Goal: Information Seeking & Learning: Learn about a topic

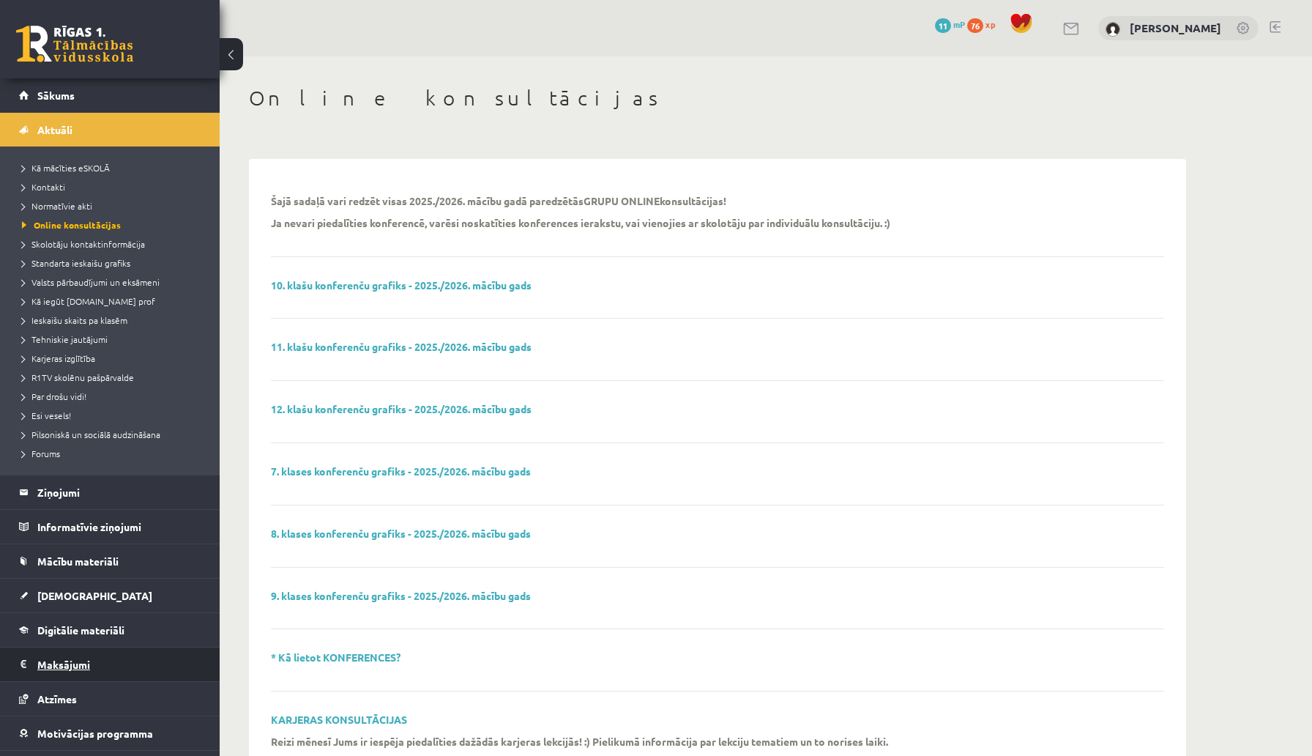
scroll to position [63, 0]
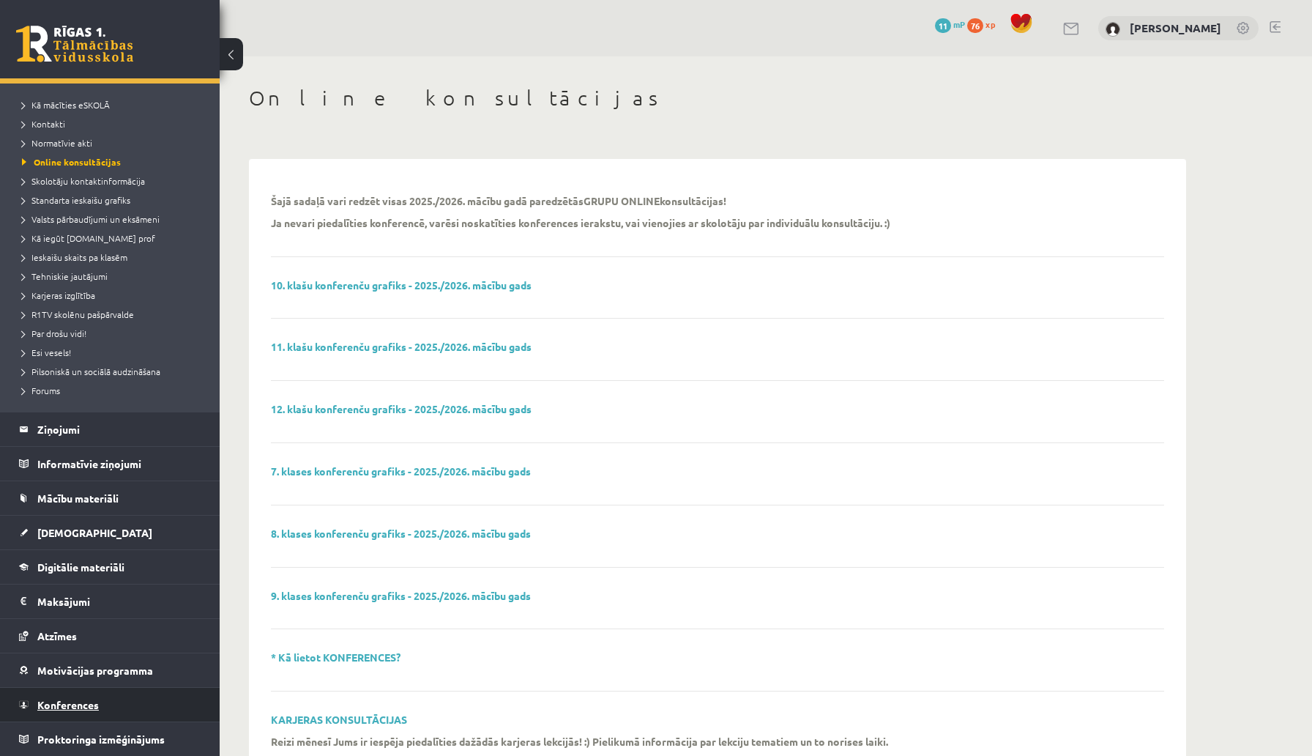
click at [65, 712] on link "Konferences" at bounding box center [110, 705] width 182 height 34
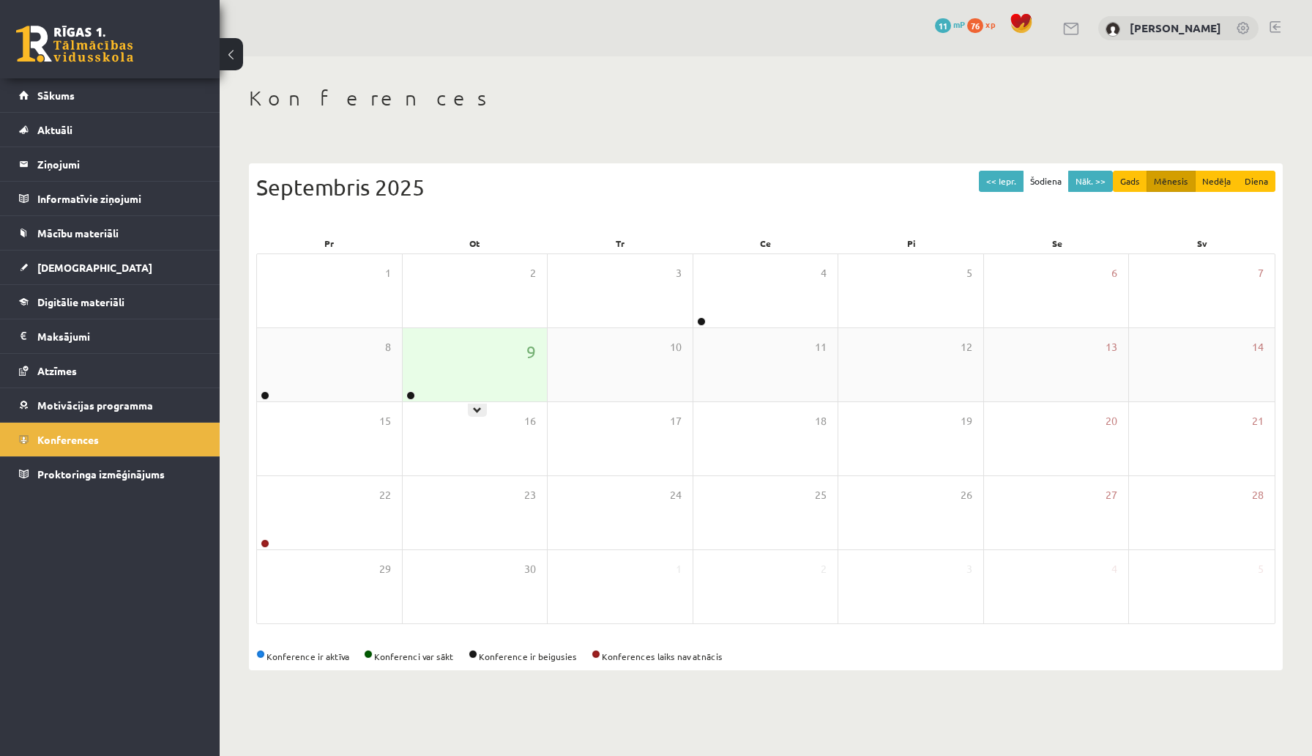
click at [466, 387] on div "9" at bounding box center [475, 364] width 145 height 73
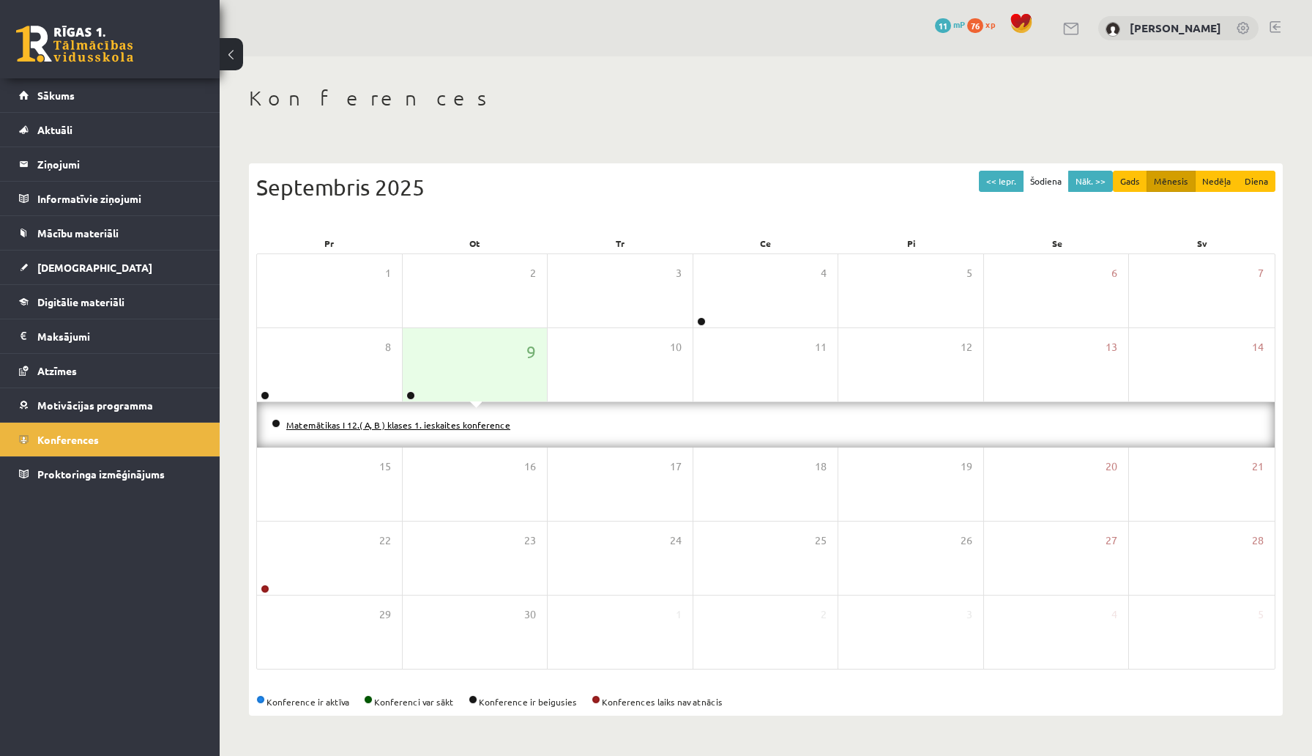
click at [428, 424] on link "Matemātikas I 12.( A, B ) klases 1. ieskaites konference" at bounding box center [398, 425] width 224 height 12
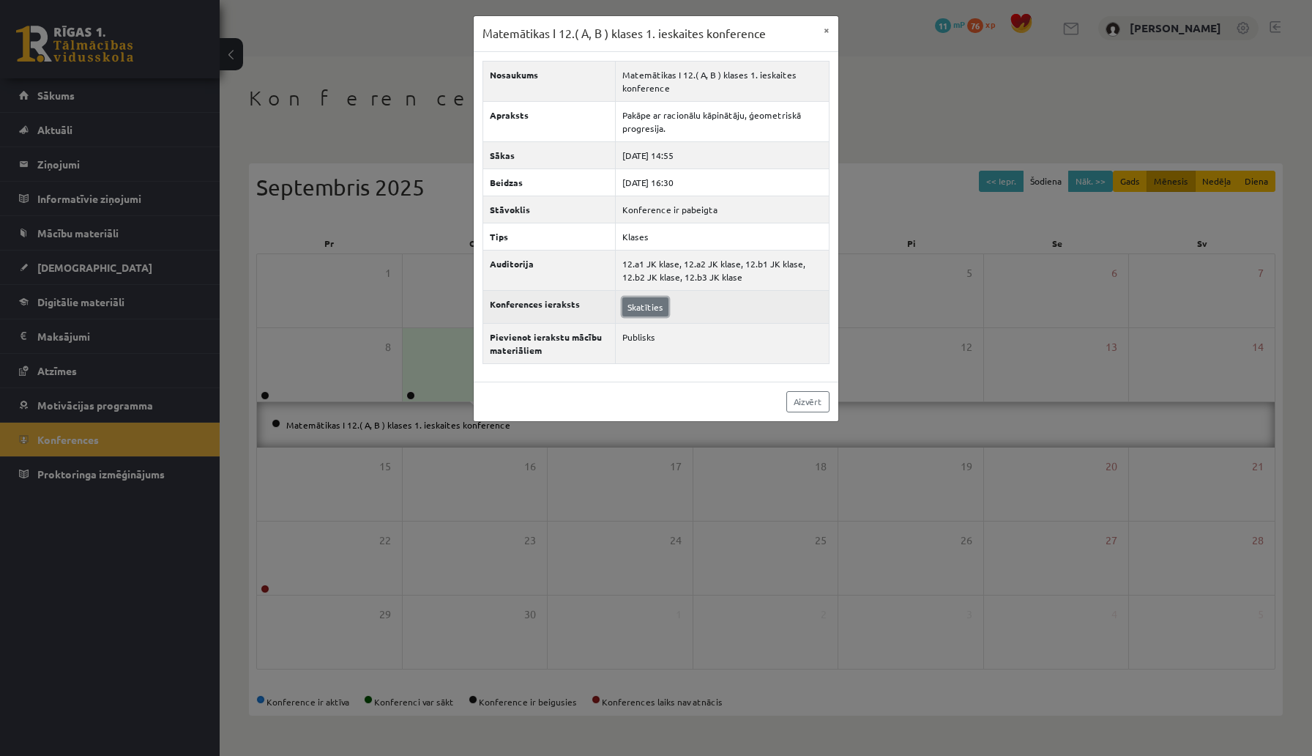
click at [632, 308] on link "Skatīties" at bounding box center [645, 306] width 46 height 19
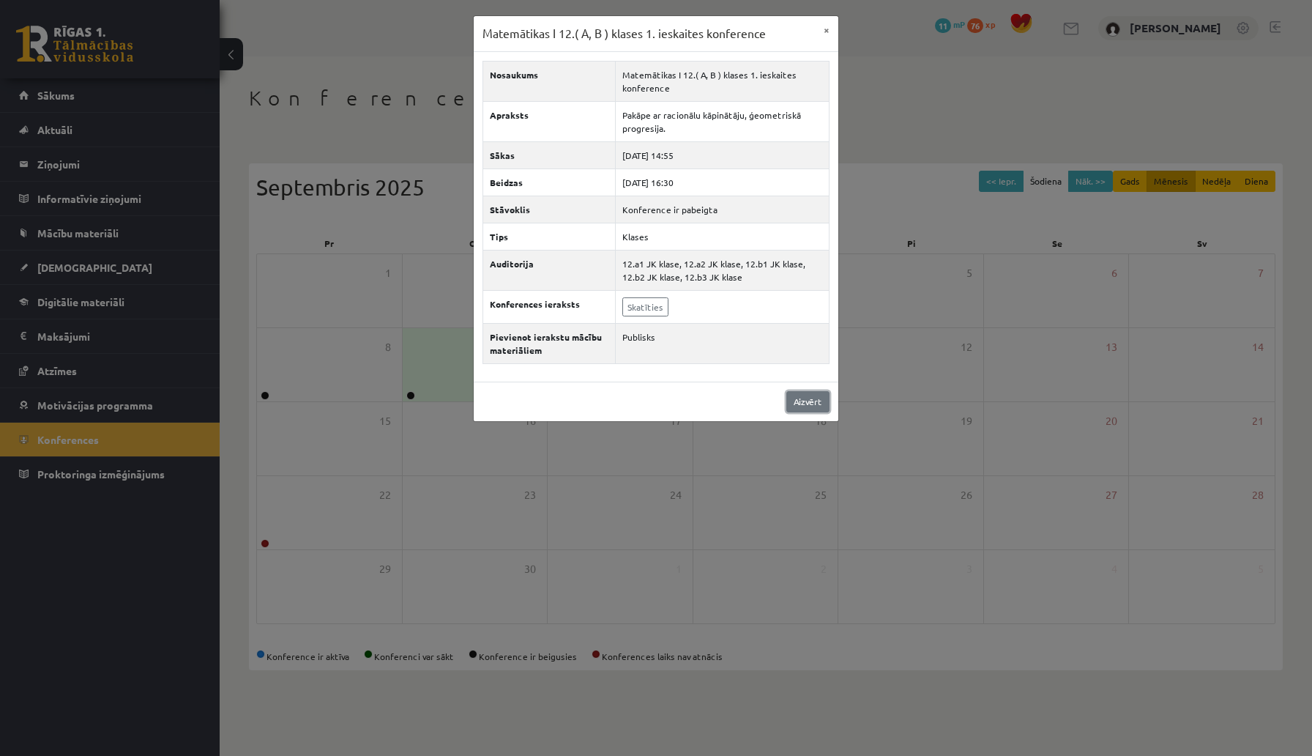
click at [806, 404] on link "Aizvērt" at bounding box center [807, 401] width 43 height 21
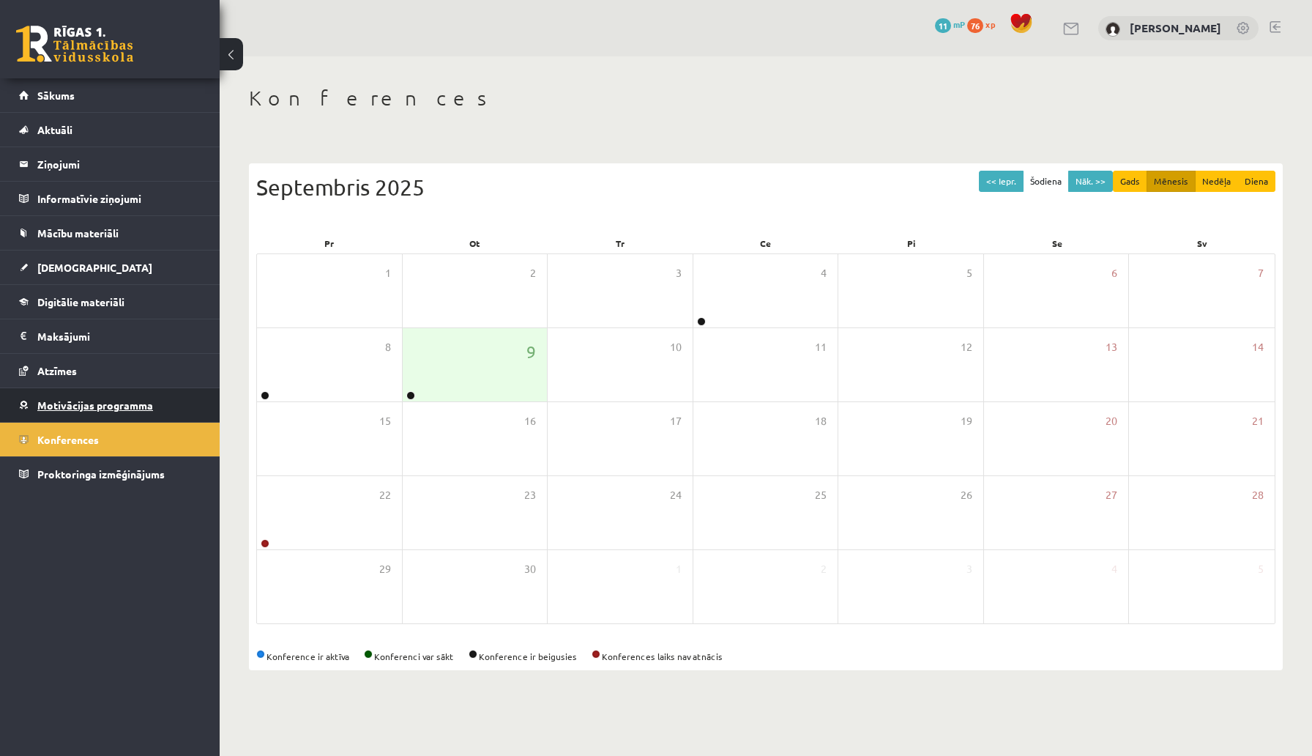
click at [75, 409] on span "Motivācijas programma" at bounding box center [95, 404] width 116 height 13
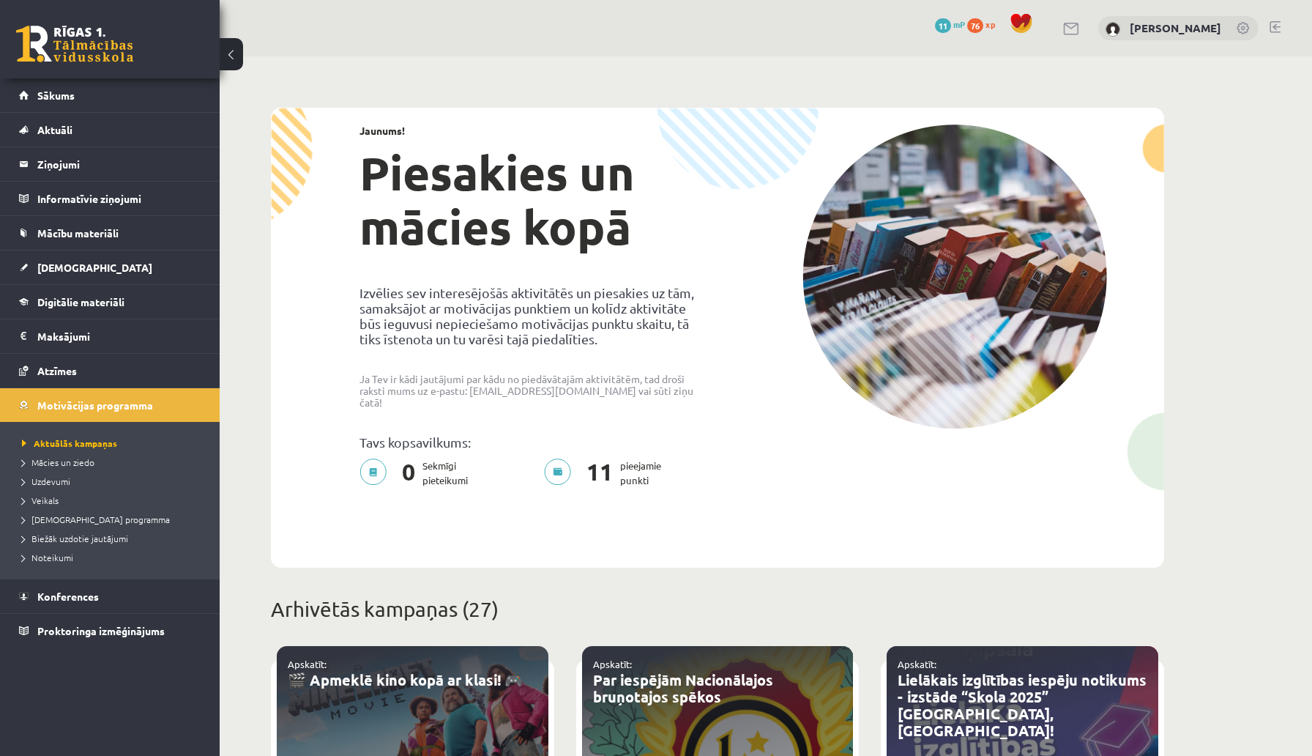
click at [372, 458] on p "0 Sekmīgi pieteikumi" at bounding box center [418, 472] width 117 height 29
click at [570, 458] on p "11 pieejamie punkti" at bounding box center [607, 472] width 126 height 29
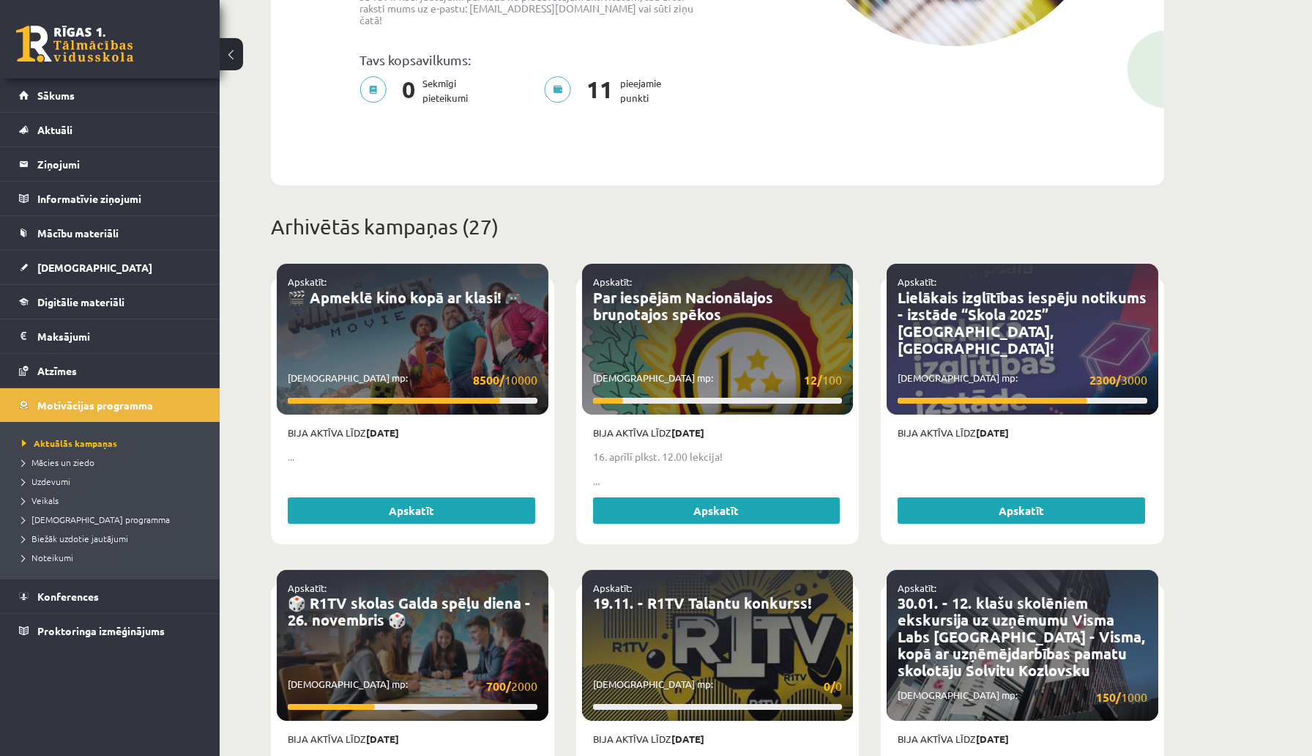
scroll to position [379, 0]
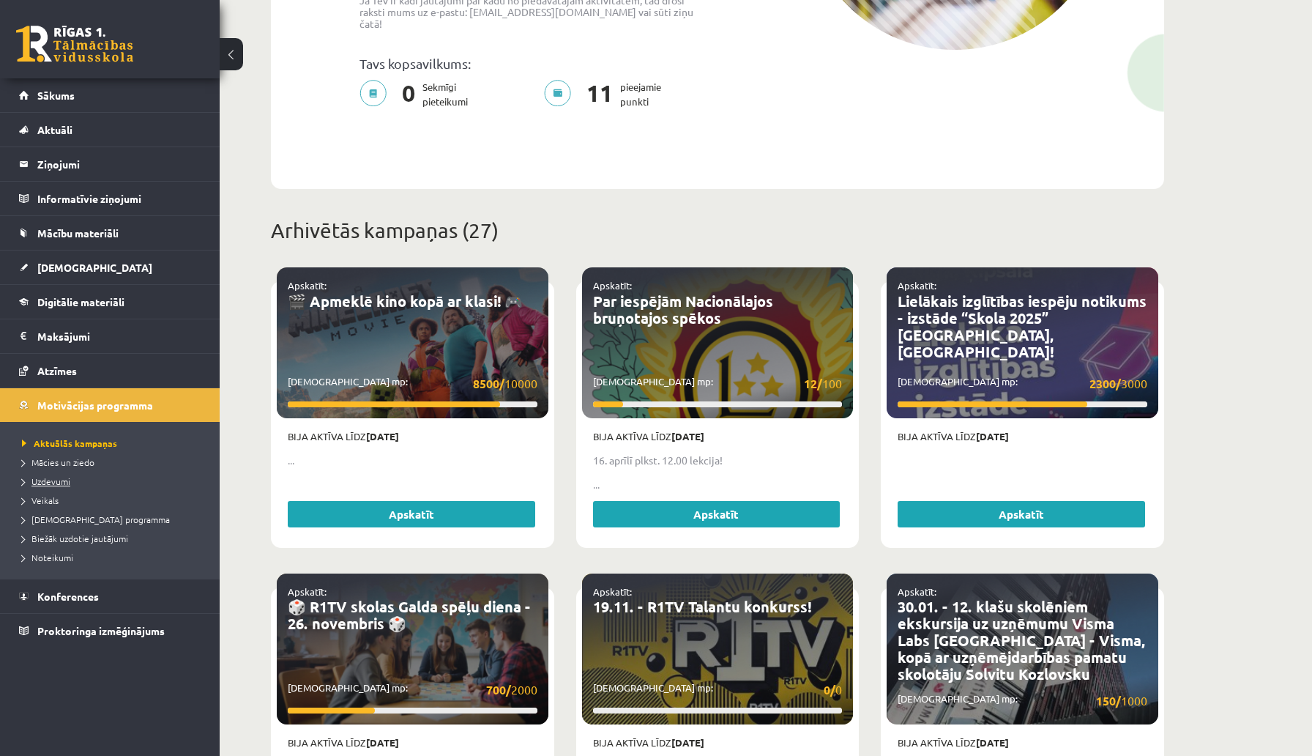
click at [68, 483] on span "Uzdevumi" at bounding box center [46, 481] width 48 height 12
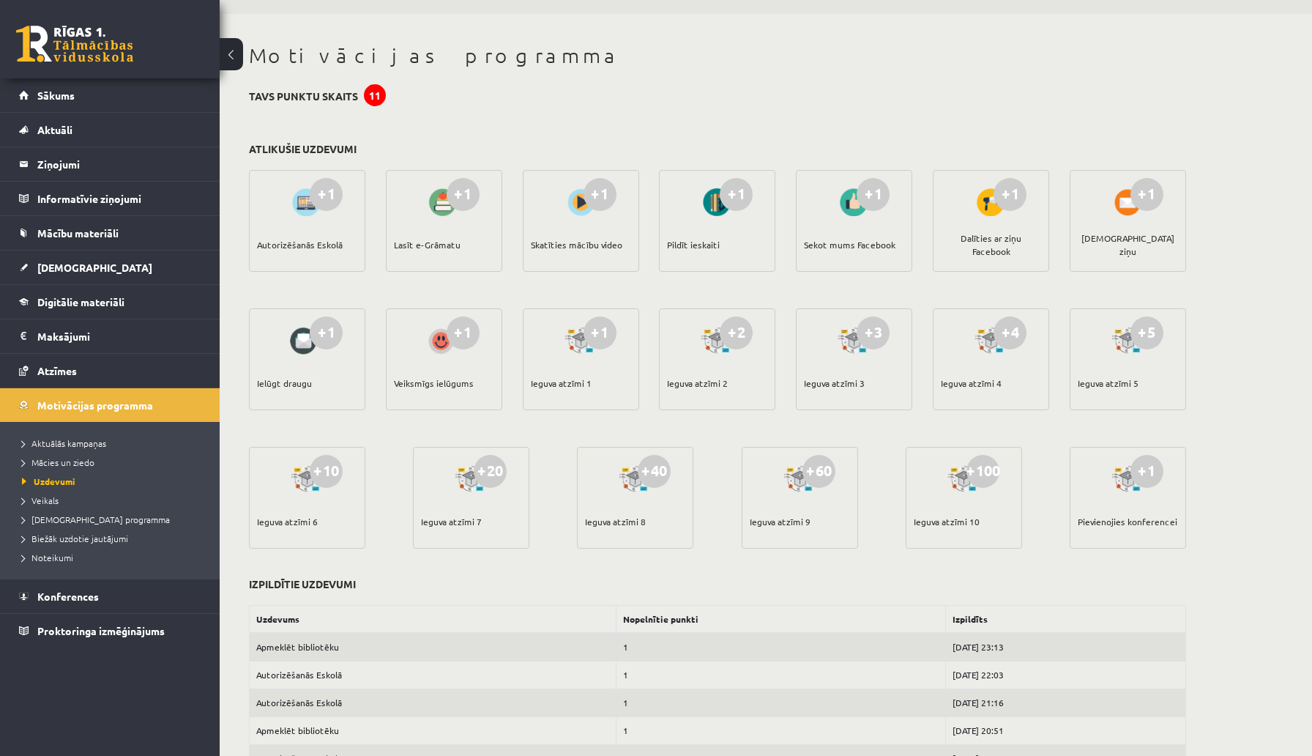
scroll to position [29, 0]
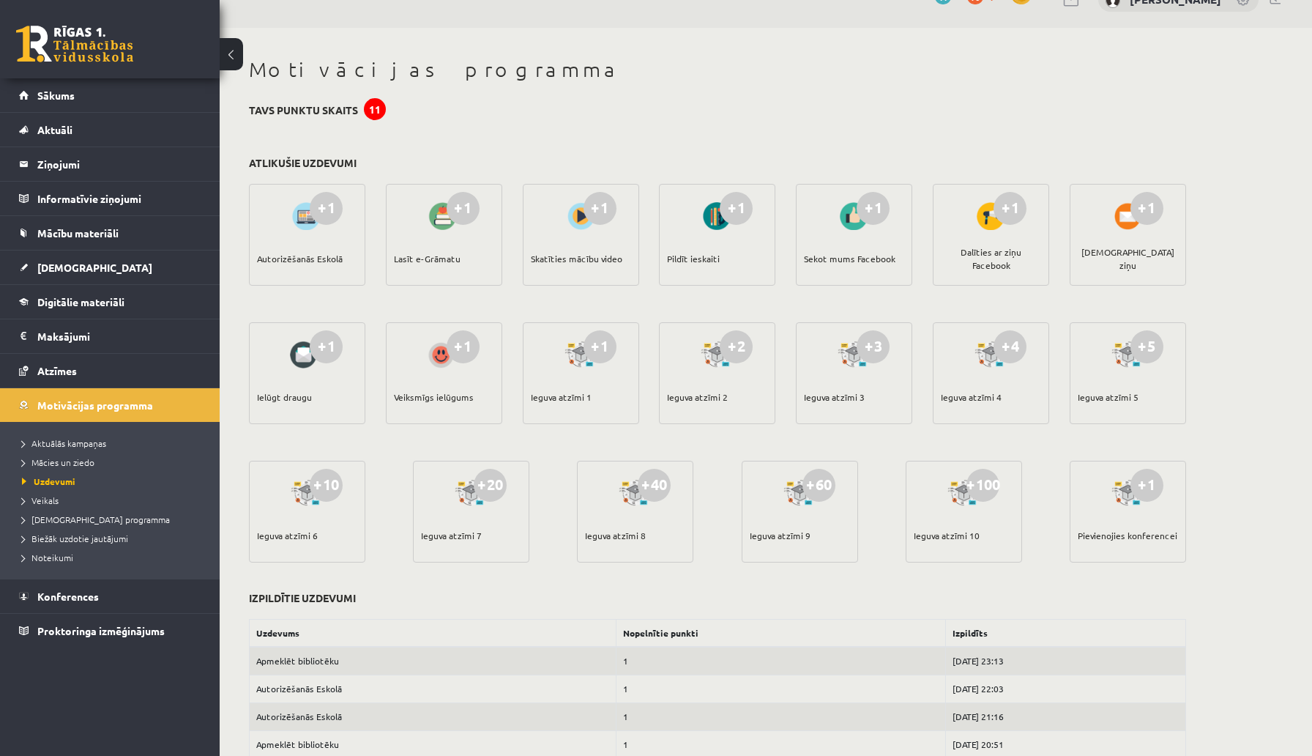
click at [375, 103] on div "11" at bounding box center [375, 109] width 22 height 22
drag, startPoint x: 370, startPoint y: 103, endPoint x: 381, endPoint y: 103, distance: 11.7
click at [381, 103] on div "11" at bounding box center [375, 109] width 22 height 22
